Goal: Navigation & Orientation: Find specific page/section

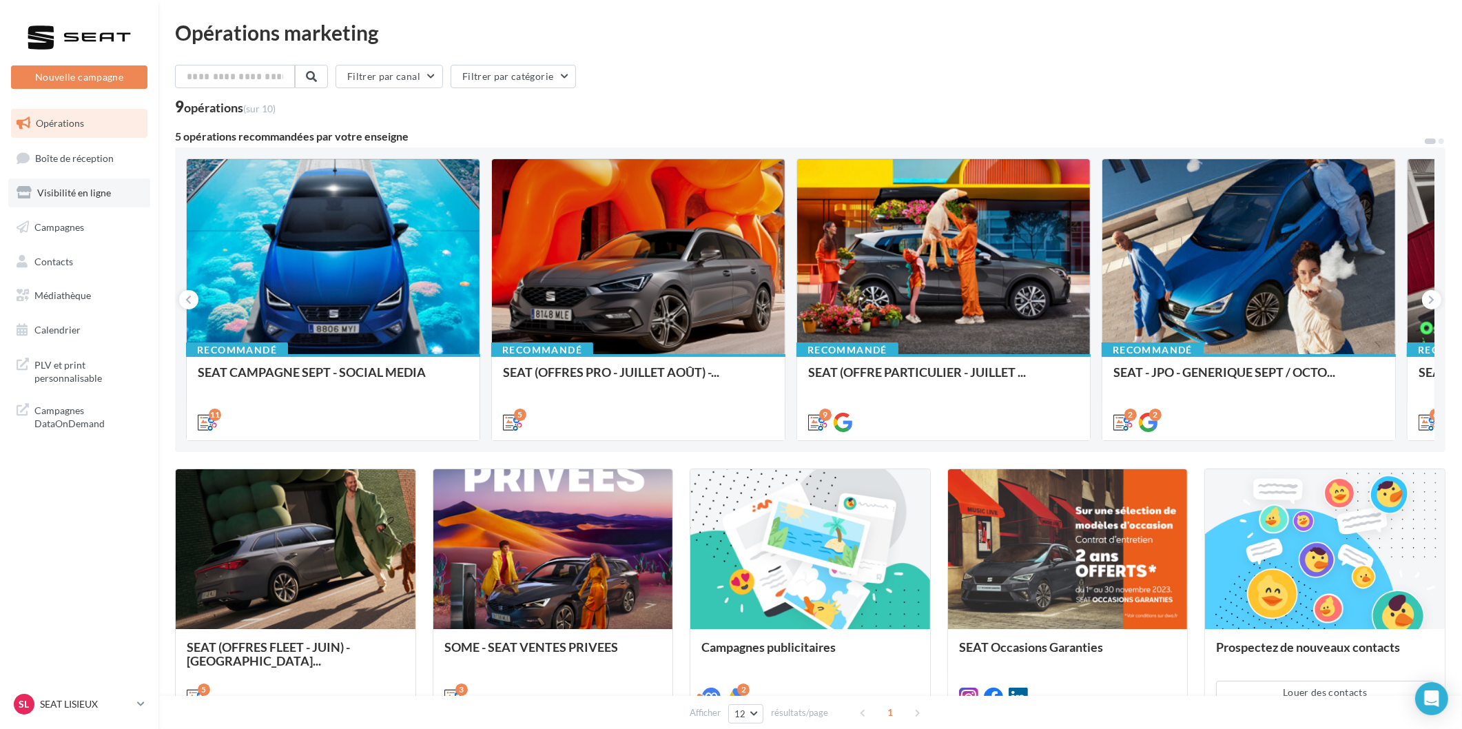
click at [96, 193] on span "Visibilité en ligne" at bounding box center [74, 193] width 74 height 12
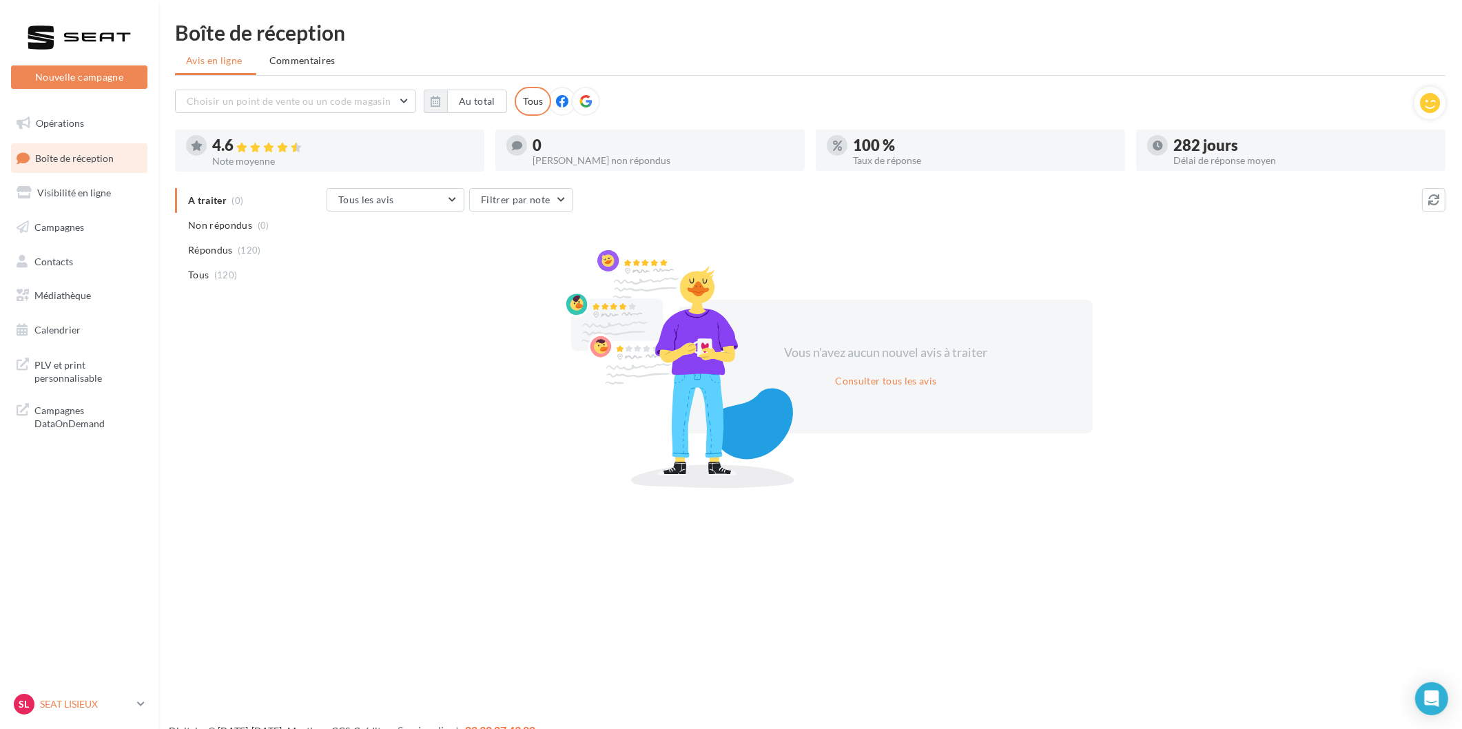
click at [121, 706] on p "SEAT LISIEUX" at bounding box center [86, 704] width 92 height 14
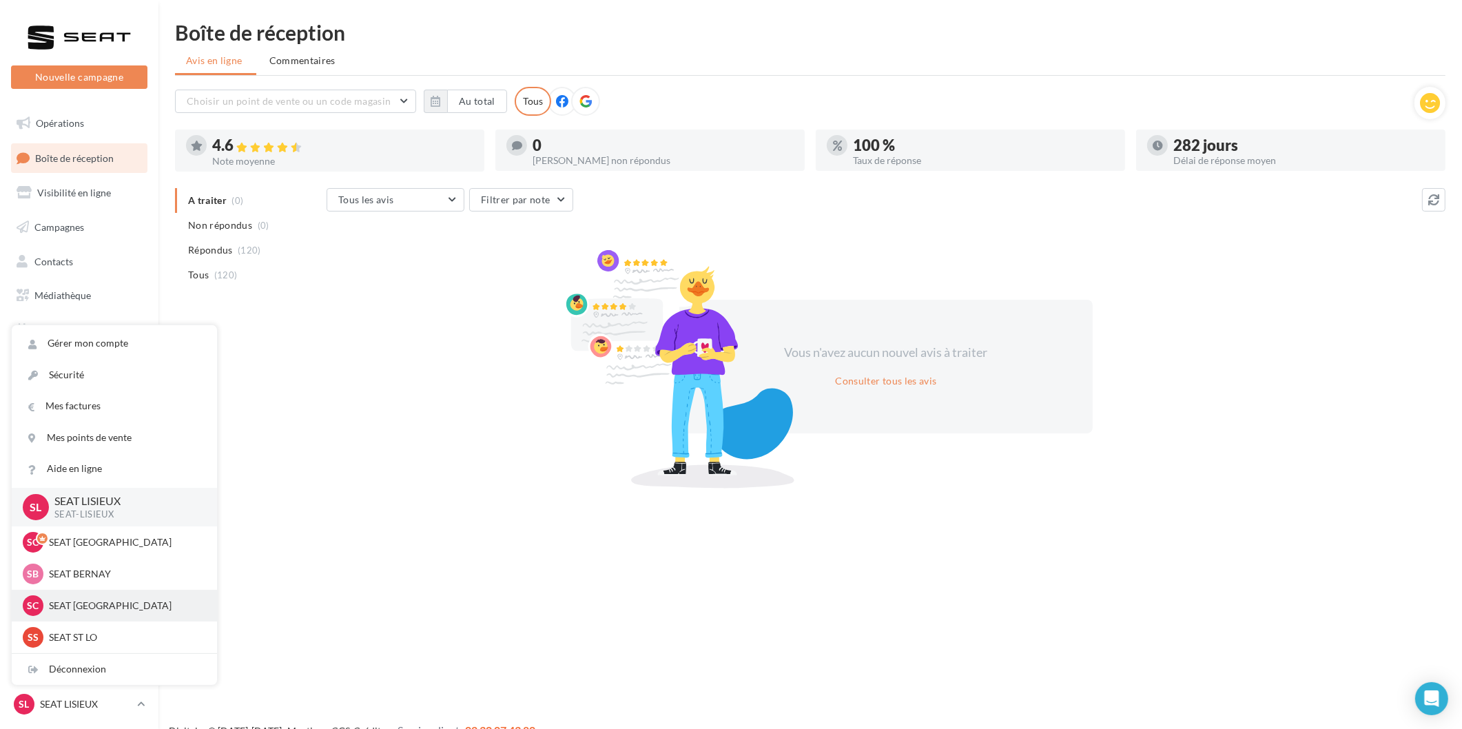
click at [114, 604] on p "SEAT CHERBOURG" at bounding box center [125, 606] width 152 height 14
